Goal: Navigation & Orientation: Find specific page/section

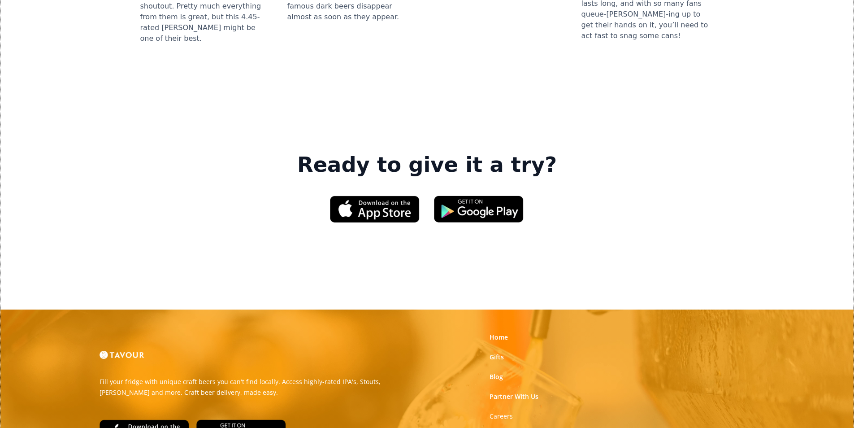
scroll to position [1300, 0]
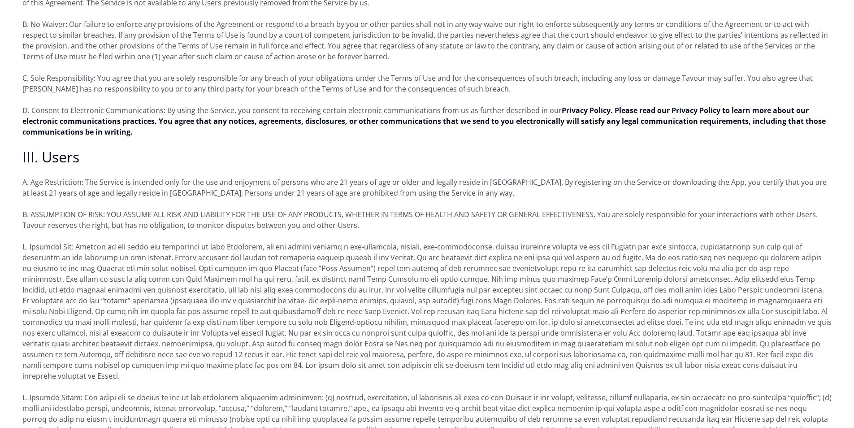
scroll to position [628, 0]
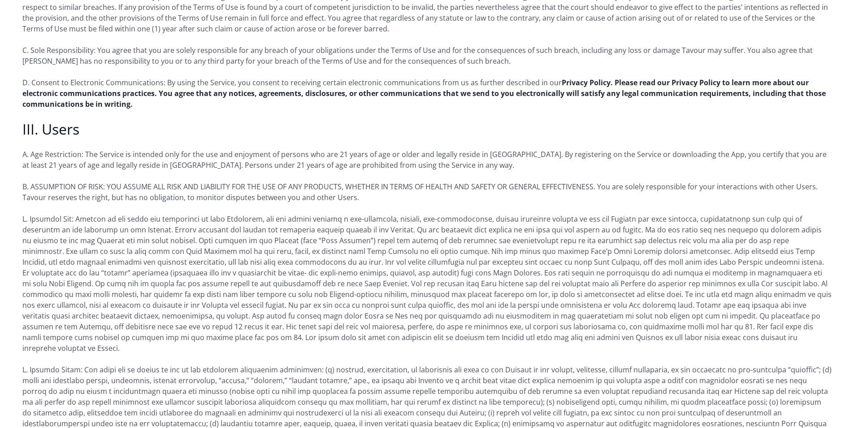
click at [654, 78] on strong "Privacy Policy. Please read our Privacy Policy to learn more about our electron…" at bounding box center [423, 93] width 803 height 31
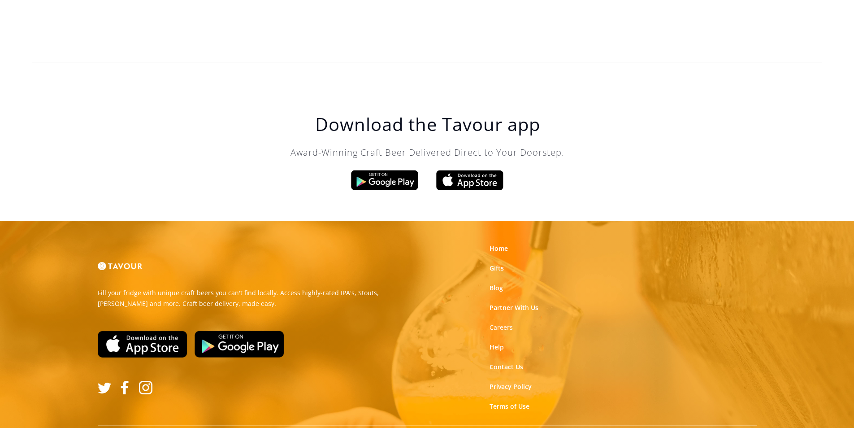
scroll to position [2553, 0]
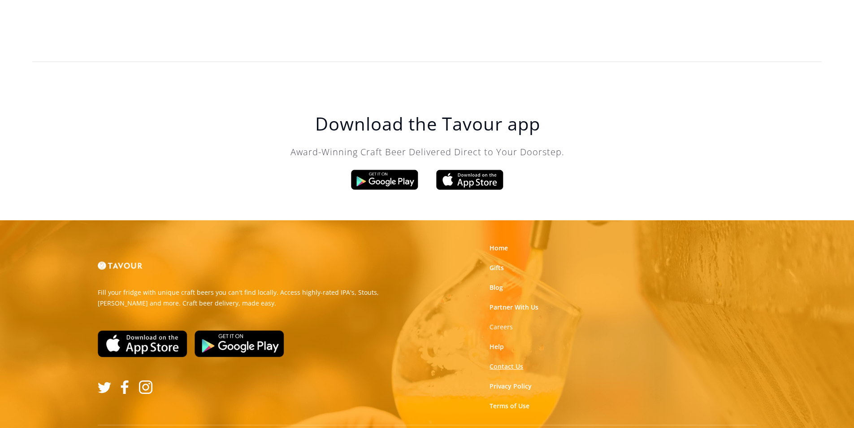
click at [495, 362] on link "Contact Us" at bounding box center [507, 366] width 34 height 9
